Goal: Check status: Check status

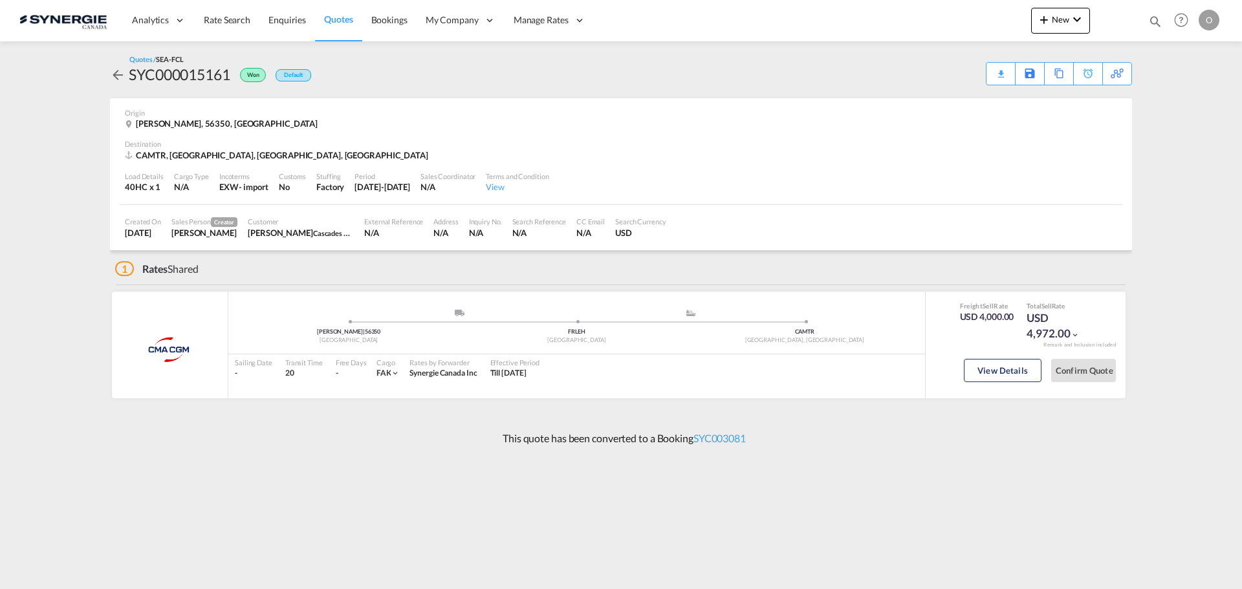
click at [1147, 22] on div "Bookings Quotes Enquiries Help Resources Product Release O My Profile Logout" at bounding box center [1182, 20] width 82 height 40
click at [1149, 15] on md-icon "icon-magnify" at bounding box center [1156, 21] width 14 height 14
drag, startPoint x: 923, startPoint y: 20, endPoint x: 929, endPoint y: 31, distance: 12.4
click at [926, 28] on select "Bookings Quotes Enquiries" at bounding box center [949, 21] width 61 height 23
select select "Quotes"
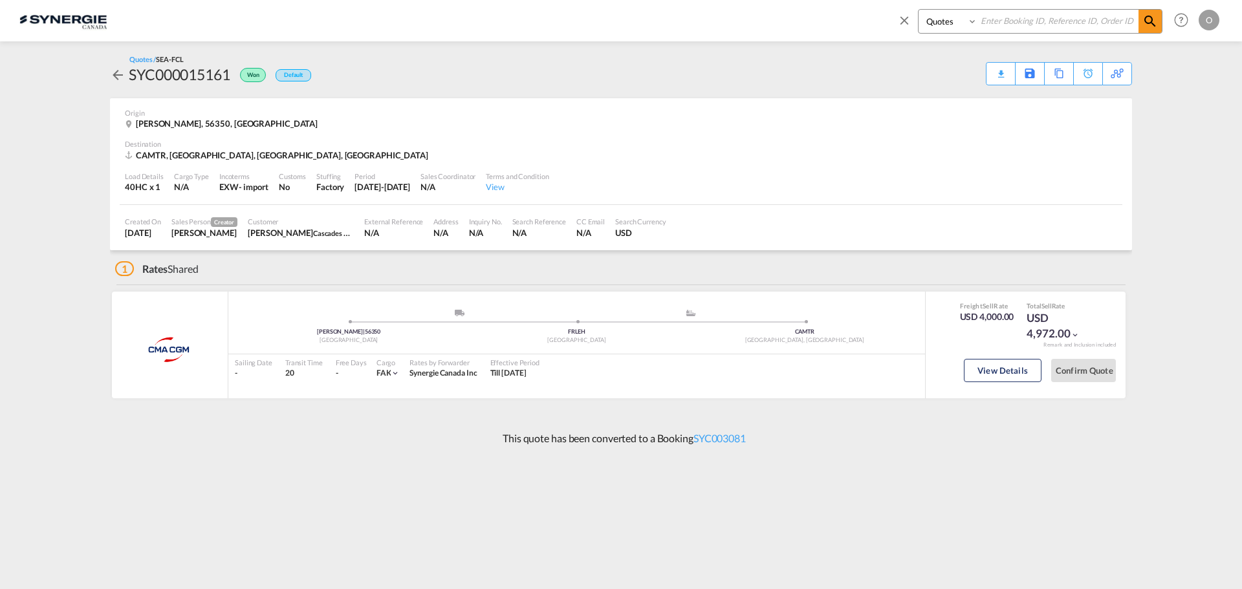
click at [919, 10] on select "Bookings Quotes Enquiries" at bounding box center [949, 21] width 61 height 23
click at [1063, 23] on input at bounding box center [1058, 21] width 161 height 23
paste input "SYC000014068"
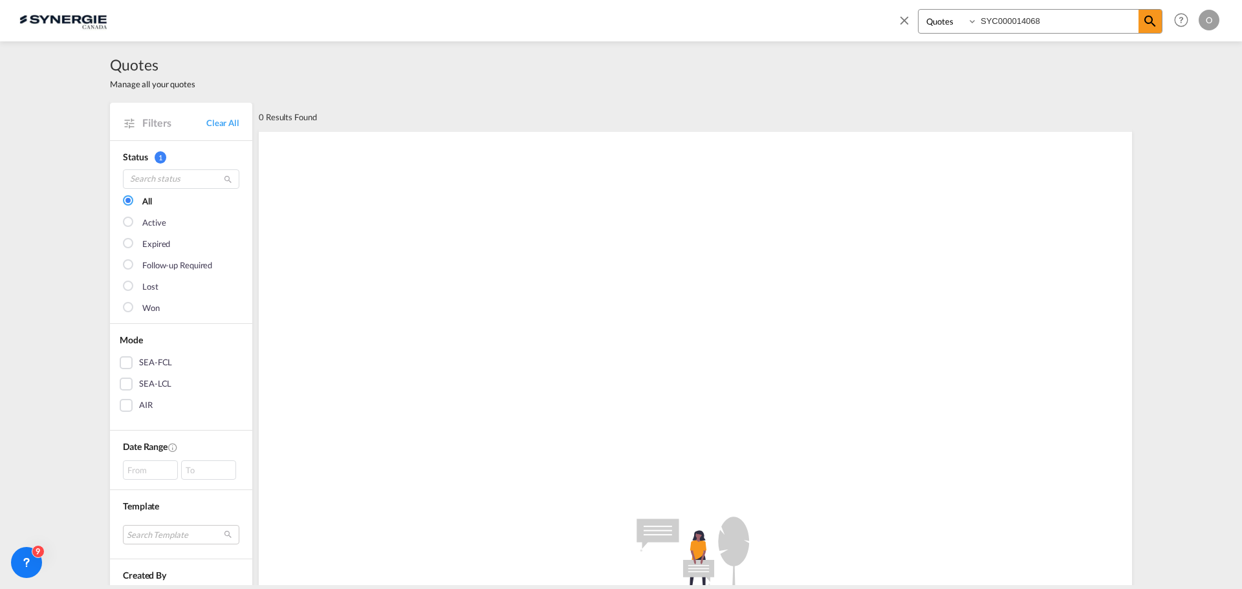
type input "SYC000014068"
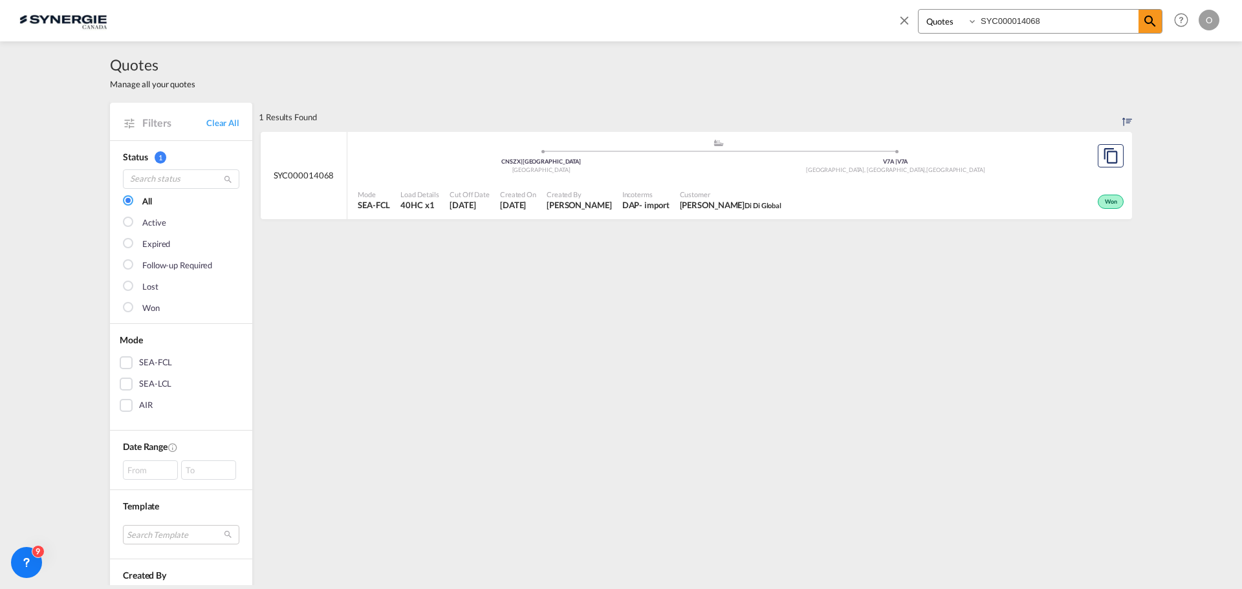
click at [787, 190] on div "Won" at bounding box center [957, 200] width 340 height 32
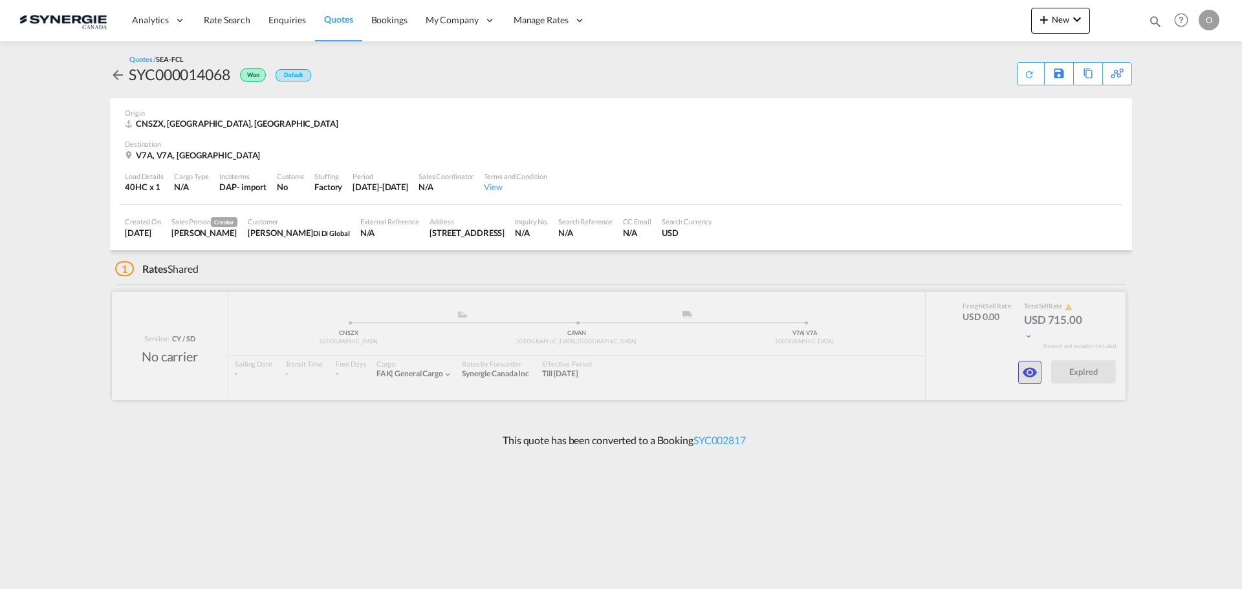
click at [1026, 374] on md-icon "icon-eye" at bounding box center [1030, 373] width 16 height 16
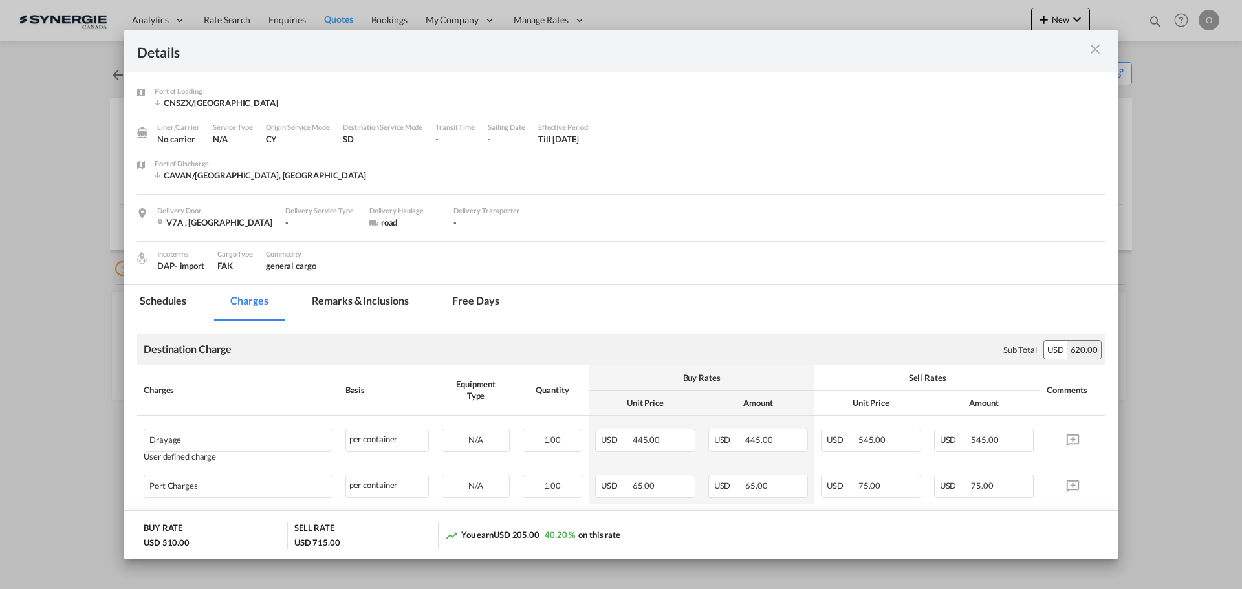
click at [365, 301] on md-tab-item "Remarks & Inclusions" at bounding box center [359, 303] width 127 height 36
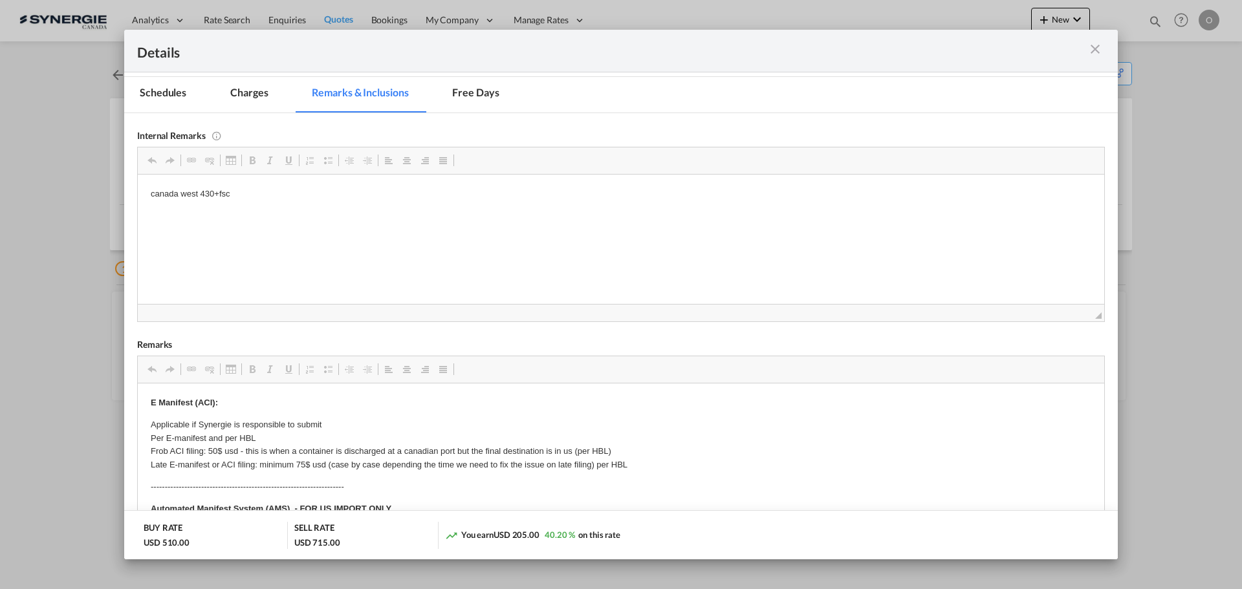
scroll to position [129, 0]
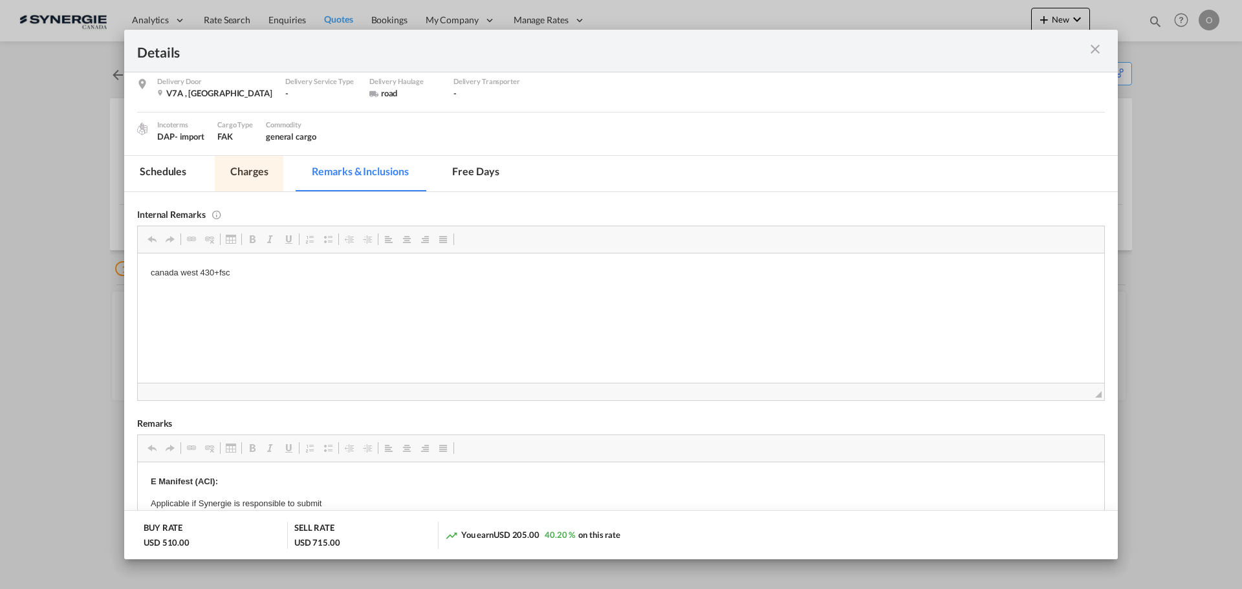
click at [266, 177] on md-tab-item "Charges" at bounding box center [249, 174] width 69 height 36
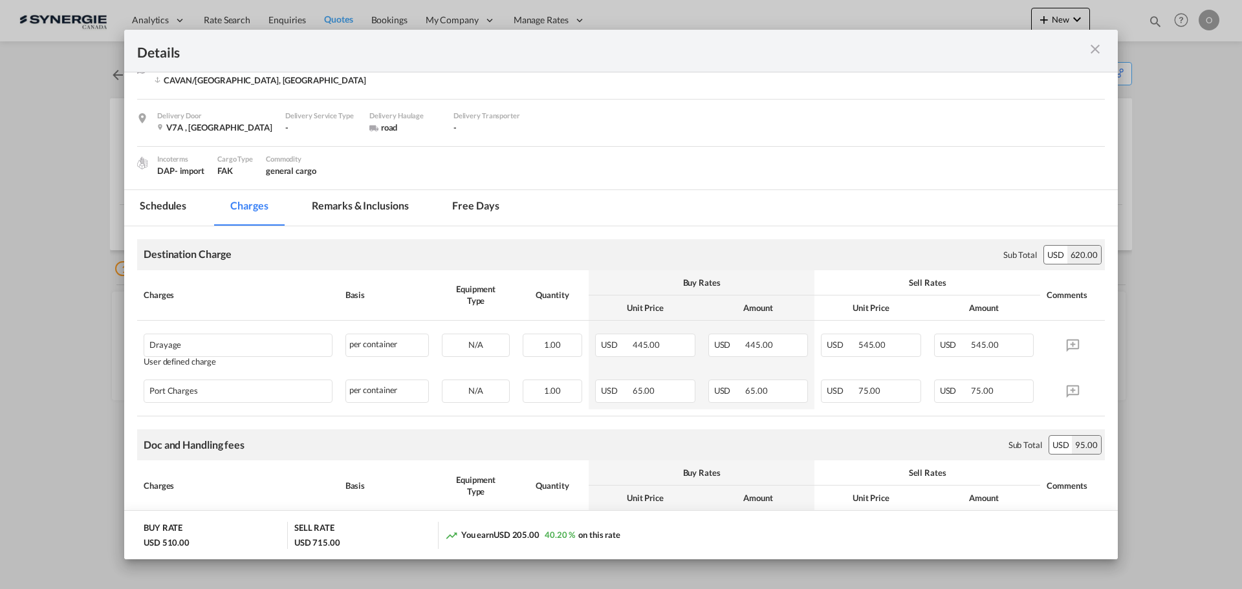
scroll to position [65, 0]
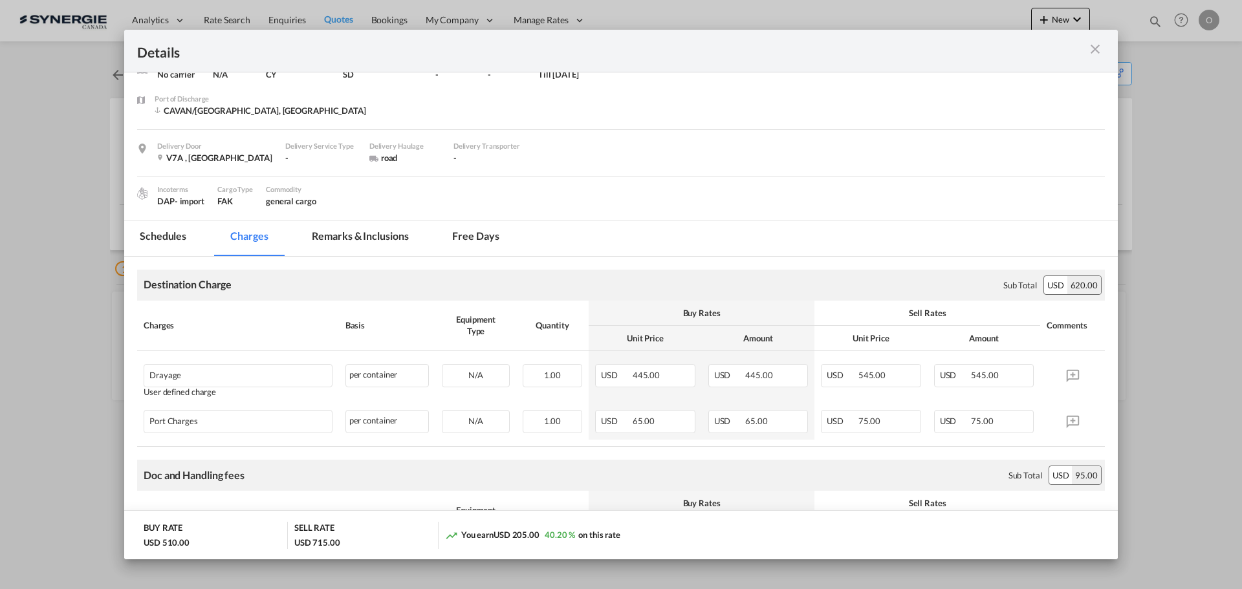
drag, startPoint x: 377, startPoint y: 240, endPoint x: 4, endPoint y: 270, distance: 374.5
click at [377, 240] on md-tab-item "Remarks & Inclusions" at bounding box center [359, 239] width 127 height 36
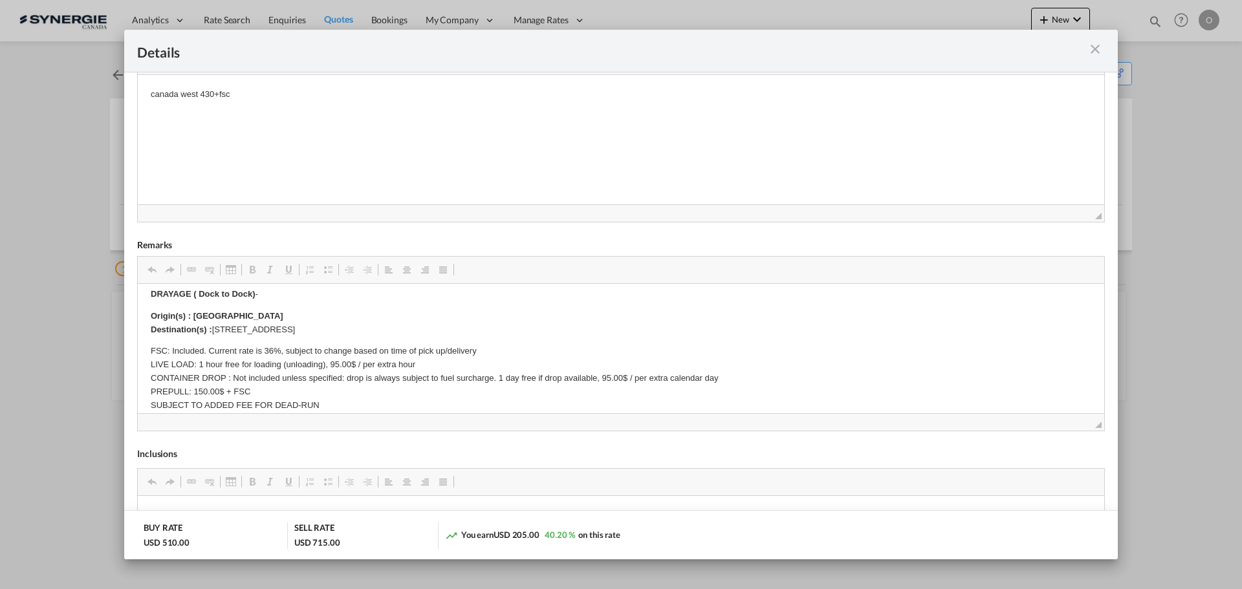
scroll to position [302, 0]
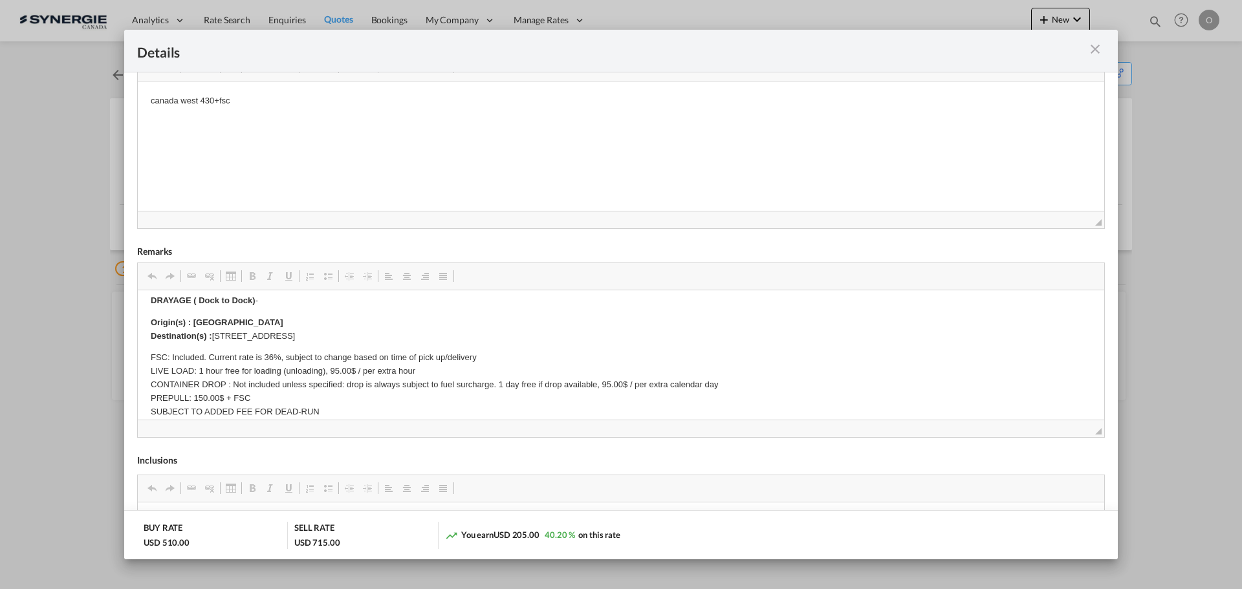
click at [1097, 50] on md-icon "icon-close m-3 fg-AAA8AD cursor" at bounding box center [1096, 49] width 16 height 16
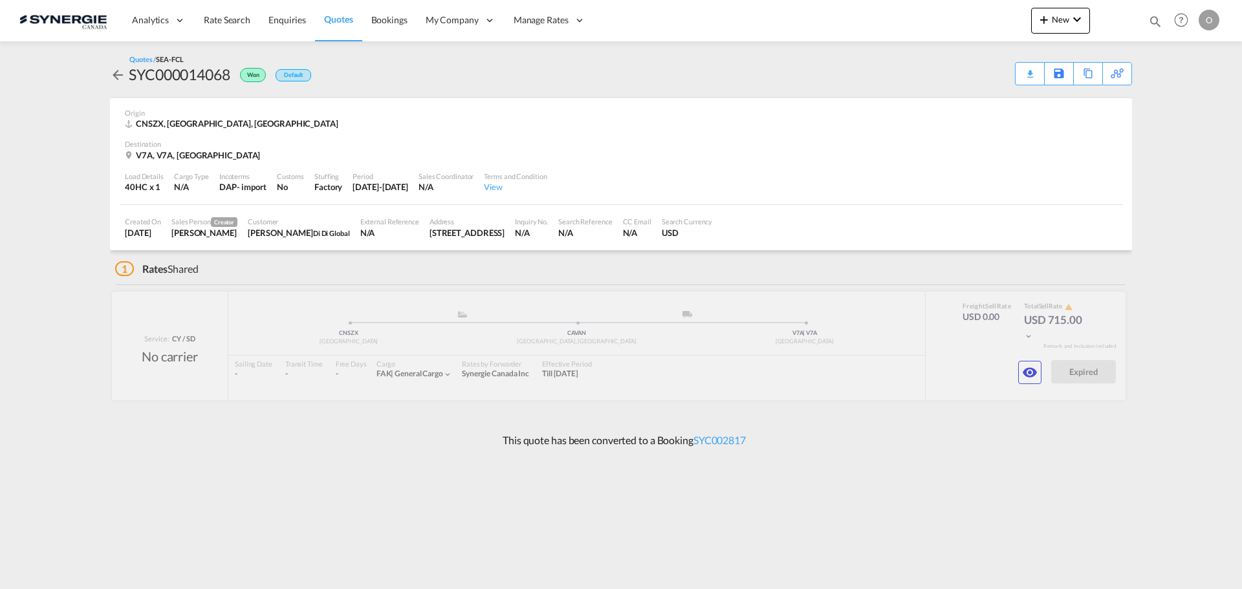
click at [207, 71] on div "SYC000014068" at bounding box center [180, 74] width 102 height 21
click at [206, 71] on div "SYC000014068" at bounding box center [180, 74] width 102 height 21
copy div "SYC000014068"
